Goal: Task Accomplishment & Management: Manage account settings

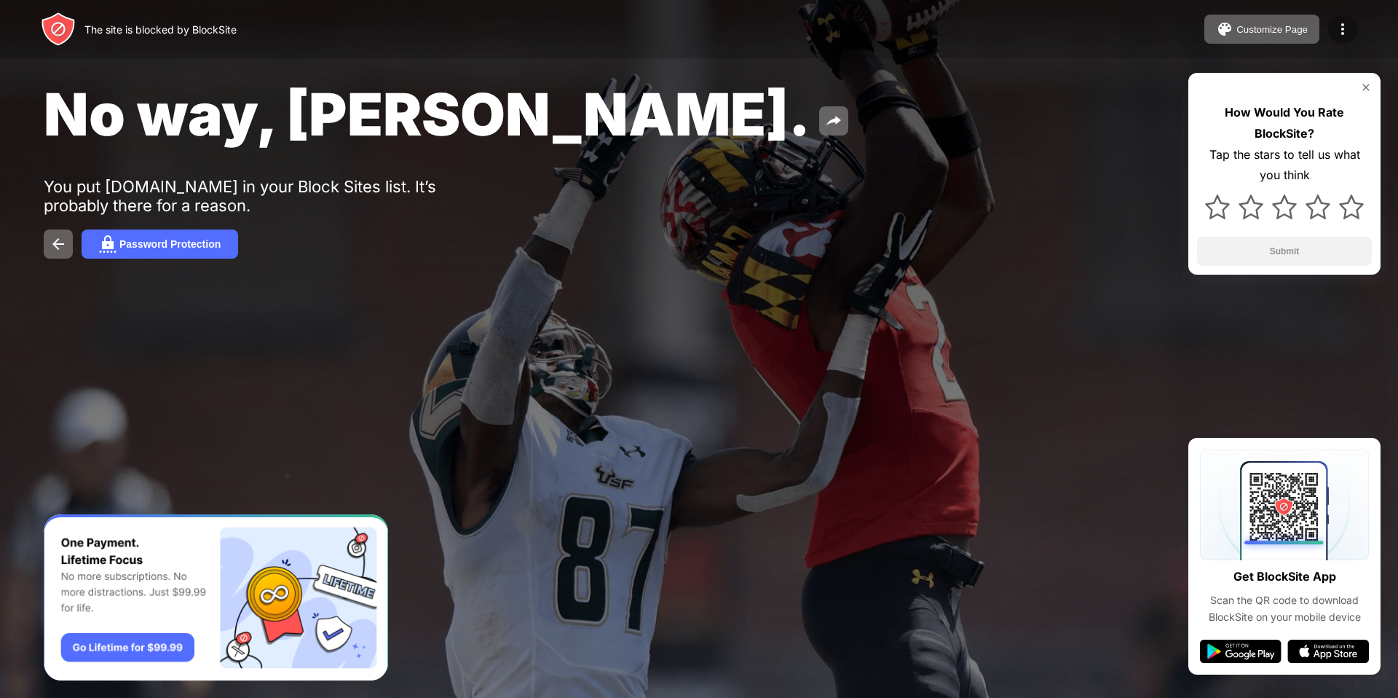
click at [1350, 33] on img at bounding box center [1342, 28] width 17 height 17
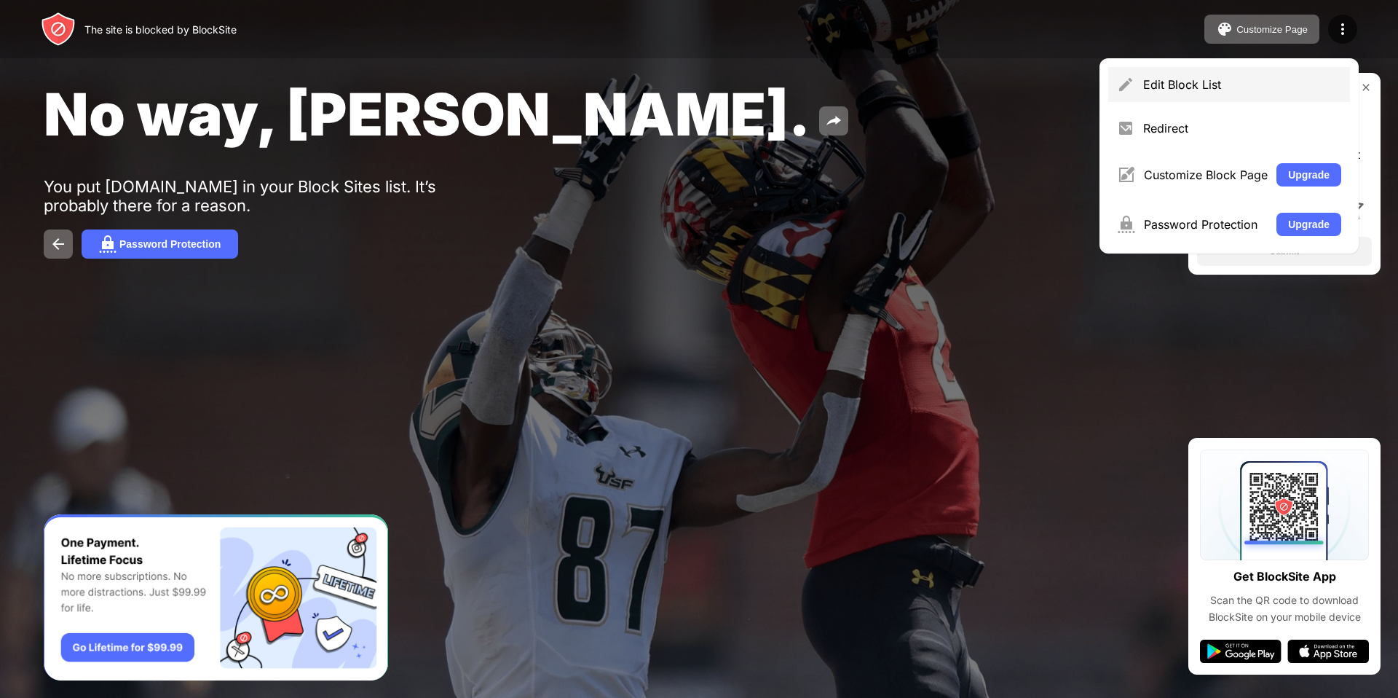
click at [1187, 95] on div "Edit Block List" at bounding box center [1229, 84] width 242 height 35
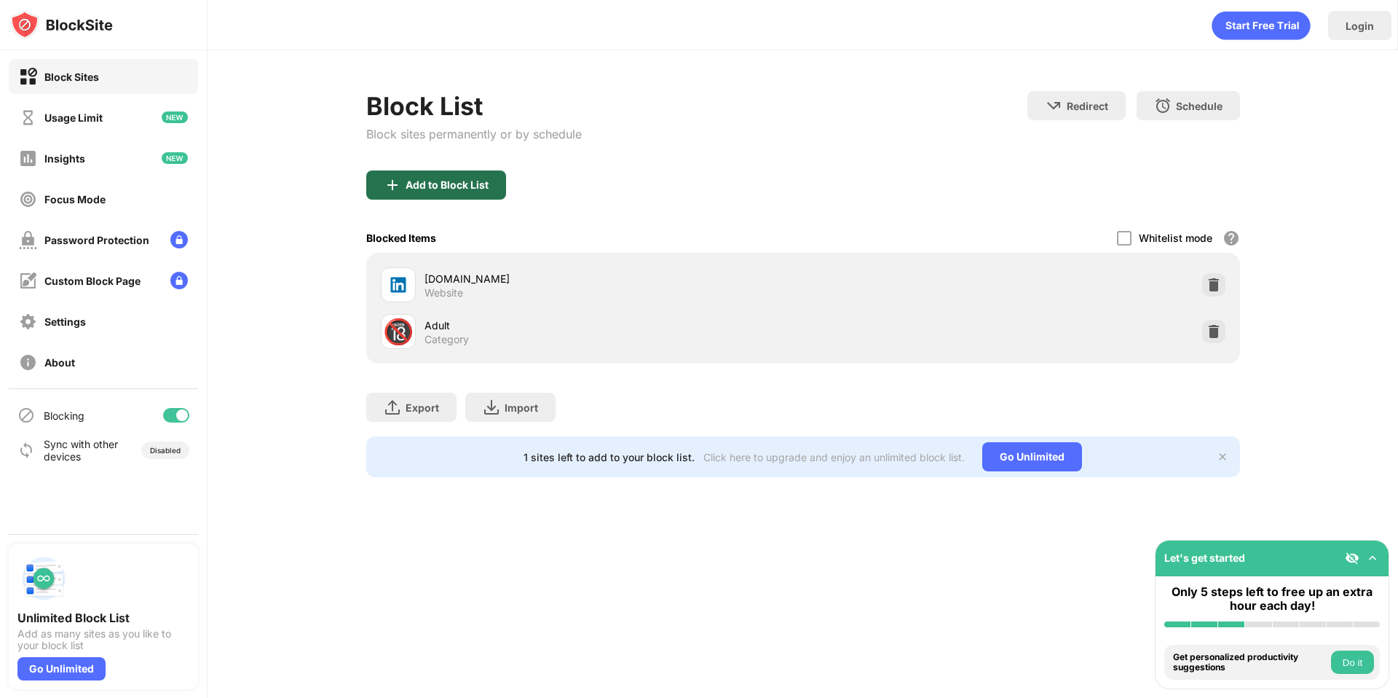
click at [426, 192] on div "Add to Block List" at bounding box center [436, 184] width 140 height 29
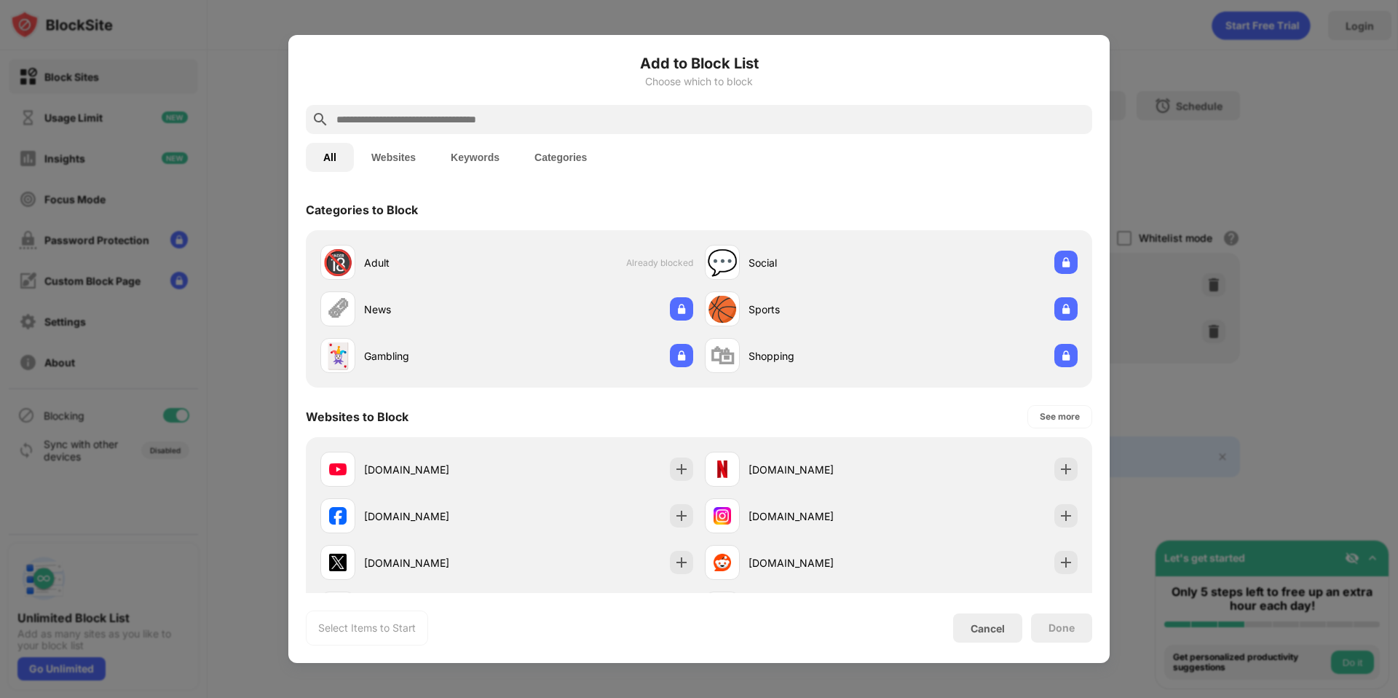
click at [455, 118] on input "text" at bounding box center [710, 119] width 751 height 17
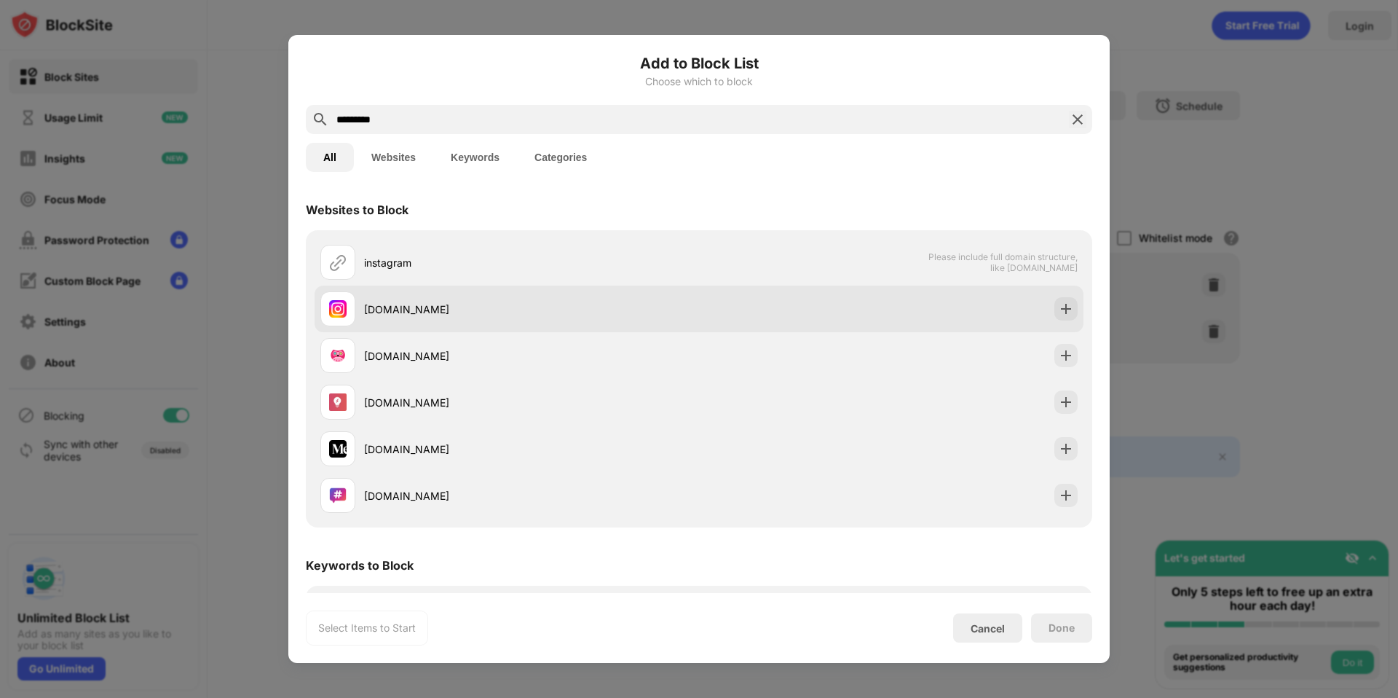
type input "*********"
click at [410, 323] on div "[DOMAIN_NAME]" at bounding box center [509, 308] width 379 height 35
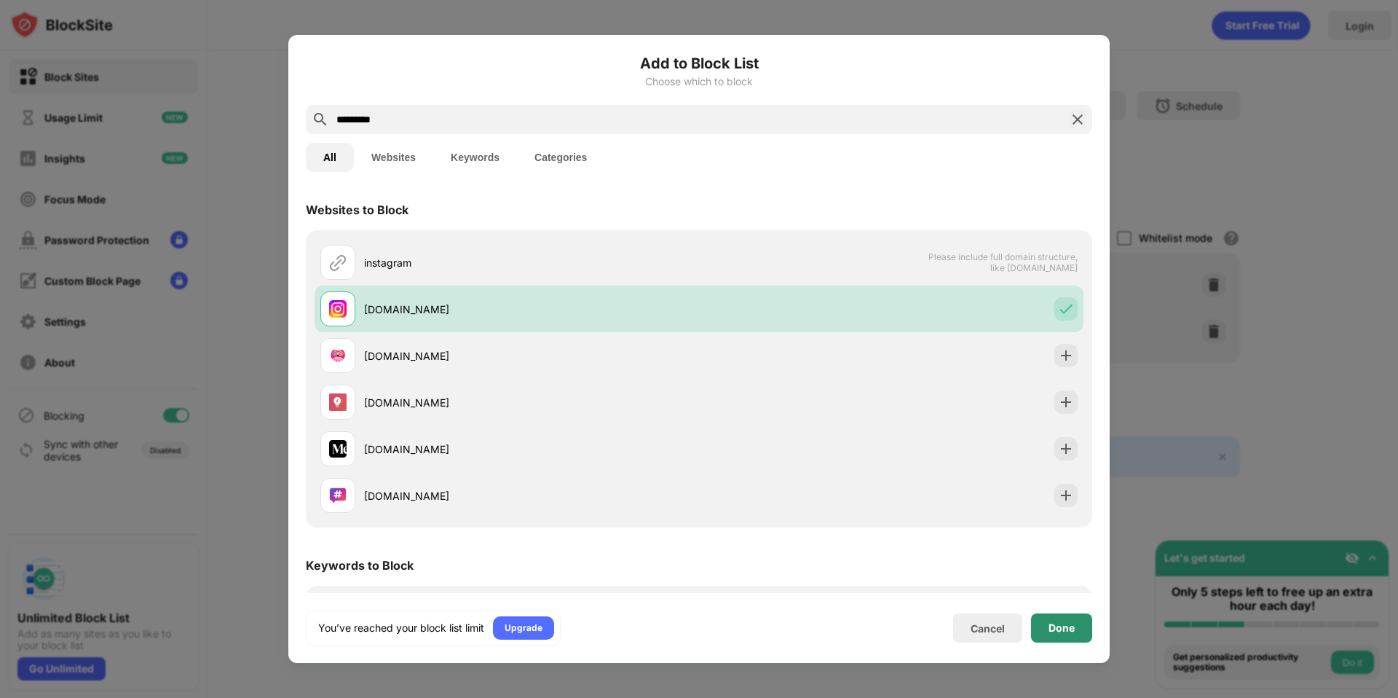
click at [1059, 626] on div "Done" at bounding box center [1062, 628] width 26 height 12
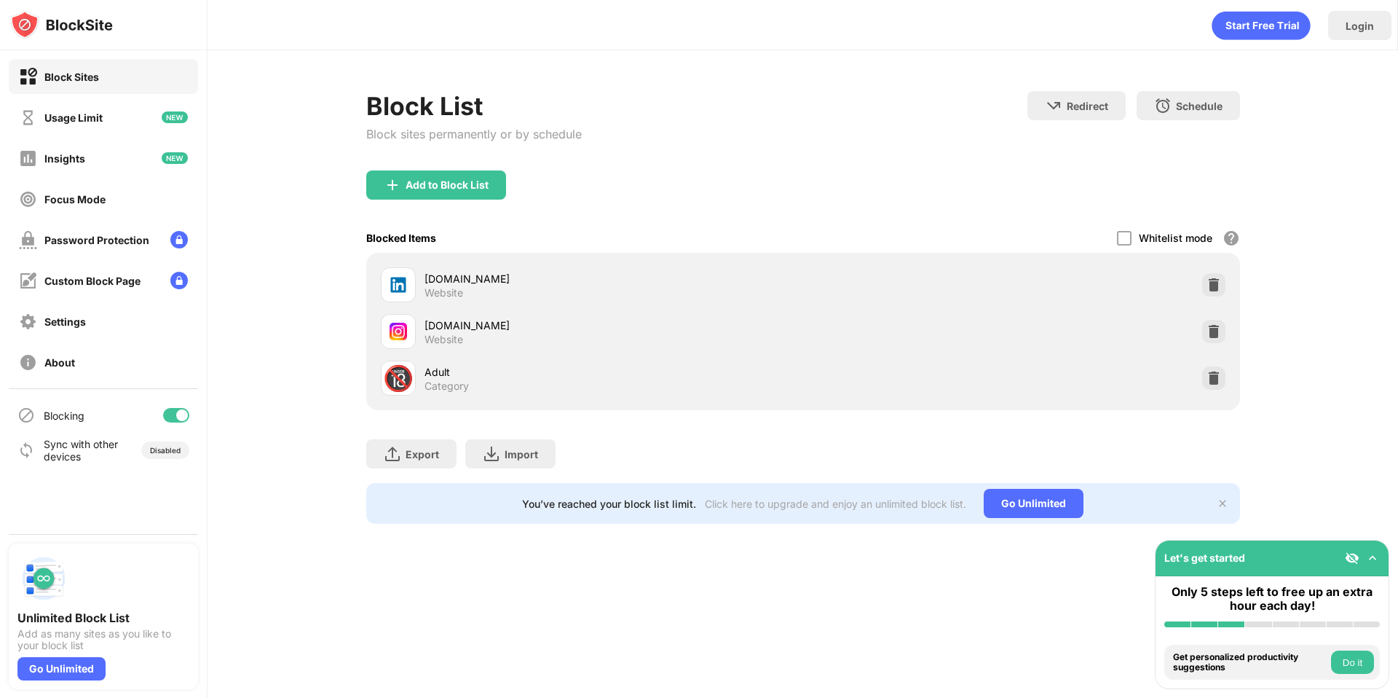
drag, startPoint x: 1341, startPoint y: 269, endPoint x: 1287, endPoint y: 98, distance: 180.1
click at [1342, 269] on div "Block List Block sites permanently or by schedule Redirect Choose a site to be …" at bounding box center [803, 307] width 1191 height 514
click at [1220, 334] on img at bounding box center [1214, 331] width 15 height 15
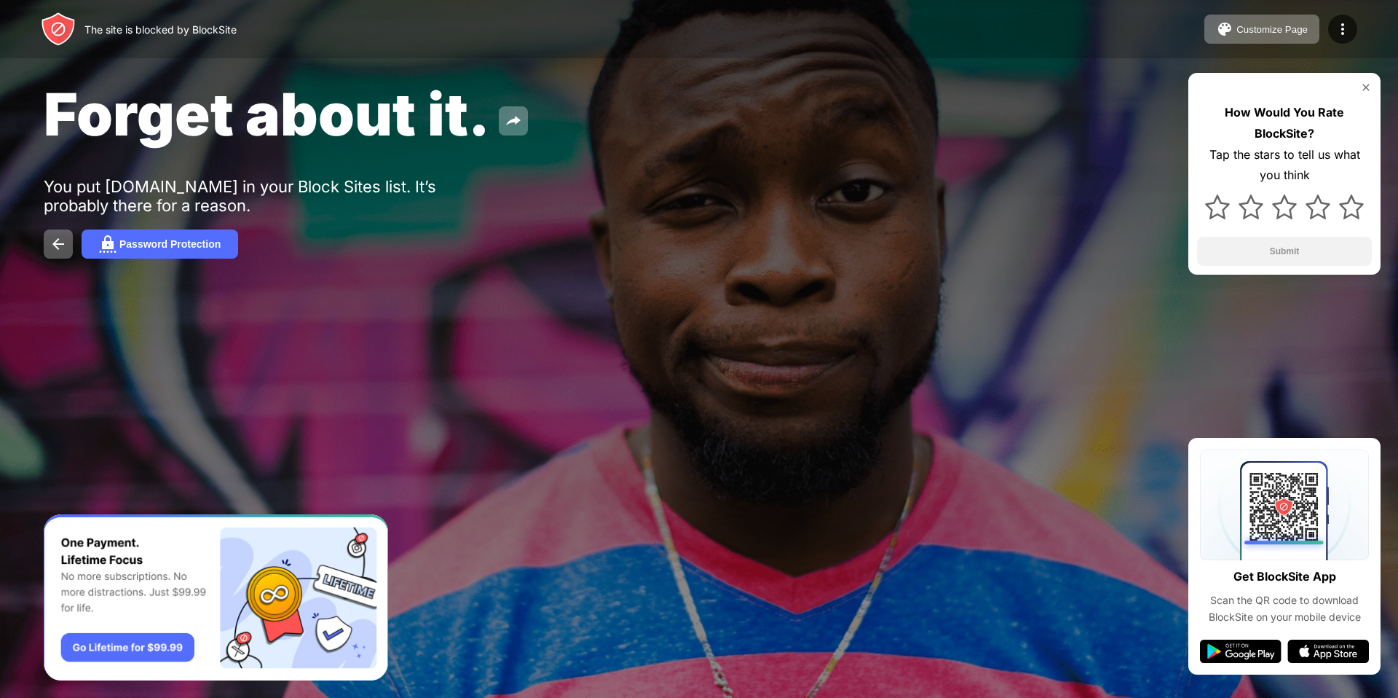
click at [1362, 87] on img at bounding box center [1366, 88] width 12 height 12
